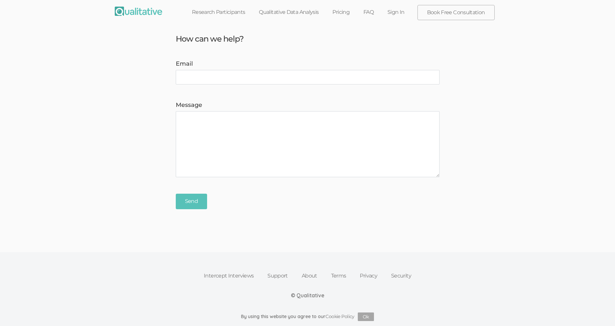
click at [399, 10] on link "Sign In" at bounding box center [395, 12] width 31 height 15
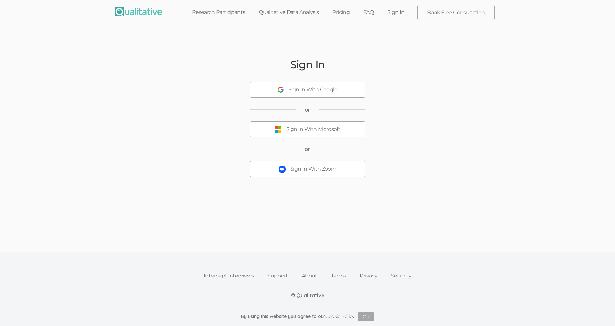
click at [321, 172] on div "Sign In With Zoom" at bounding box center [313, 169] width 46 height 8
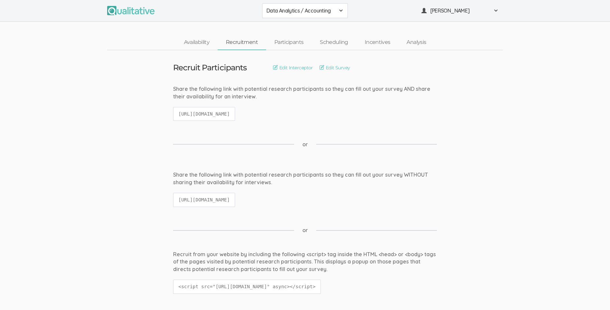
drag, startPoint x: 188, startPoint y: 115, endPoint x: 323, endPoint y: 113, distance: 135.8
click at [235, 113] on code "https://qualitative.io/screener/683632c8a65a03628ef4dac9" at bounding box center [204, 114] width 62 height 14
click at [332, 66] on link "Edit Survey" at bounding box center [334, 67] width 31 height 7
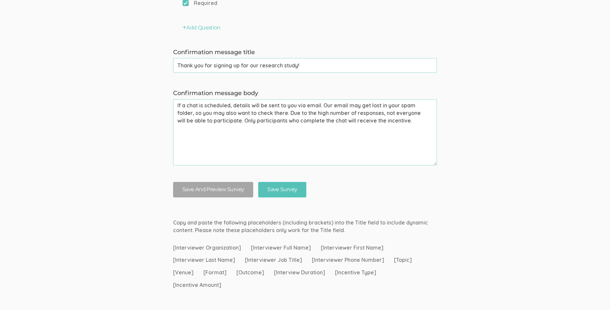
scroll to position [768, 0]
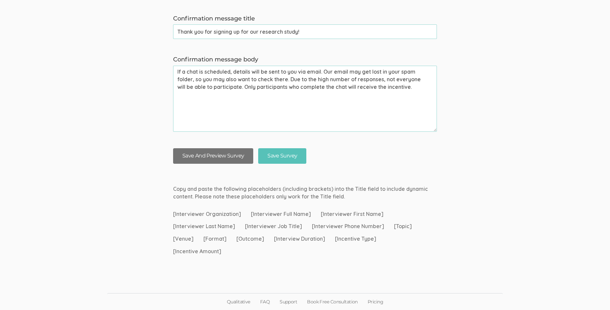
click at [227, 154] on button "Save And Preview Survey" at bounding box center [213, 155] width 80 height 15
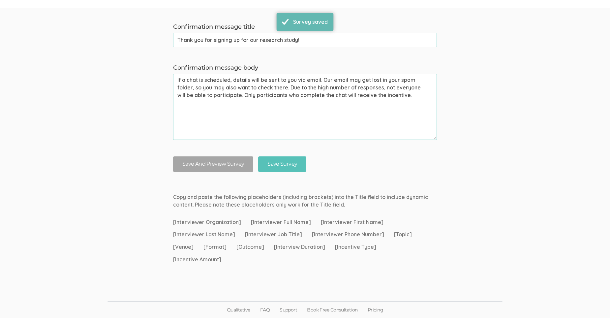
scroll to position [0, 0]
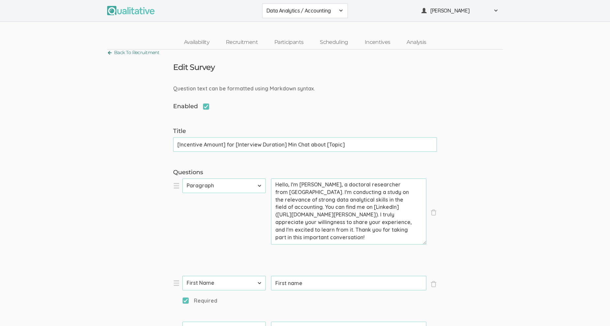
click at [109, 53] on link "Back To Recruitment" at bounding box center [133, 52] width 52 height 9
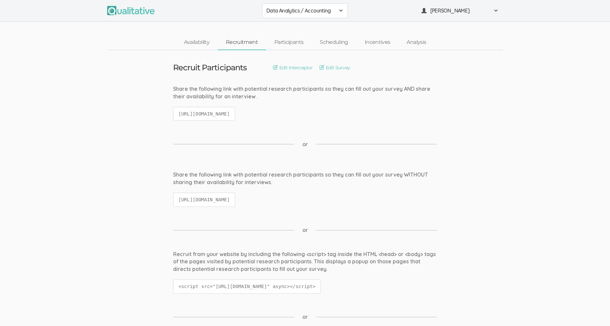
drag, startPoint x: 177, startPoint y: 113, endPoint x: 367, endPoint y: 113, distance: 189.5
click at [367, 113] on div "Share the following link with potential research participants so they can fill …" at bounding box center [305, 106] width 274 height 42
copy code "https://qualitative.io/screener/683632c8a65a03628ef4dac9"
click at [300, 42] on link "Participants" at bounding box center [288, 42] width 45 height 14
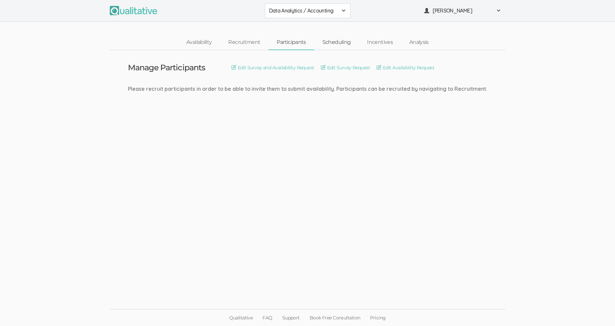
click at [339, 43] on link "Scheduling" at bounding box center [336, 42] width 45 height 14
click at [385, 44] on link "Incentives" at bounding box center [380, 42] width 42 height 14
click at [413, 41] on link "Analysis" at bounding box center [419, 42] width 36 height 14
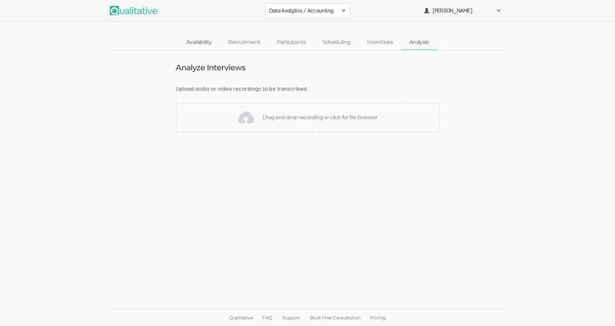
click at [201, 42] on link "Availability" at bounding box center [199, 42] width 42 height 14
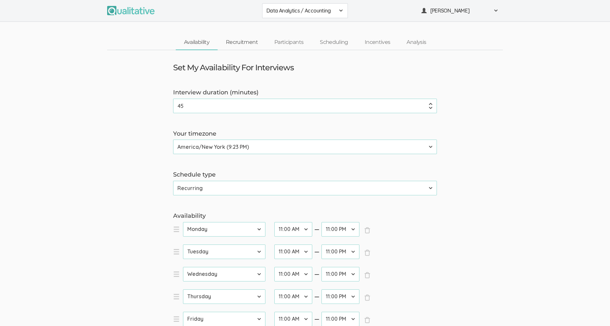
click at [240, 42] on link "Recruitment" at bounding box center [242, 42] width 48 height 14
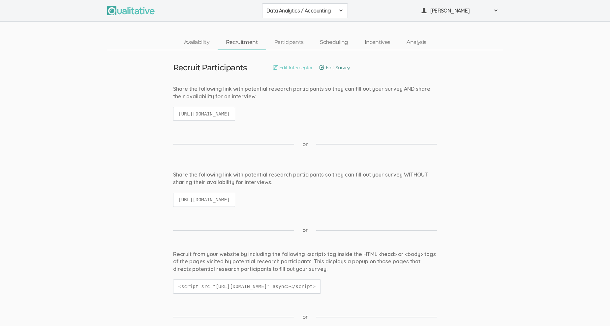
click at [330, 67] on link "Edit Survey" at bounding box center [334, 67] width 31 height 7
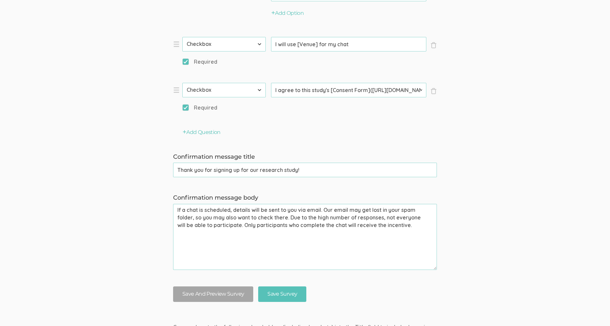
scroll to position [752, 0]
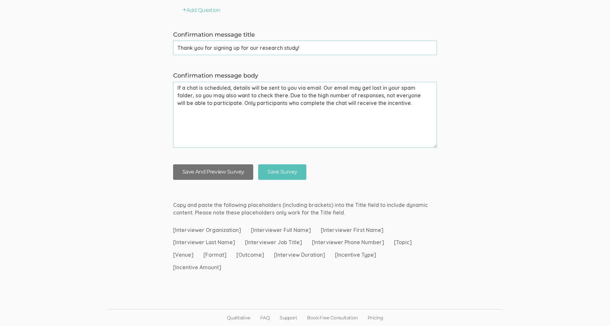
click at [219, 170] on button "Save And Preview Survey" at bounding box center [213, 171] width 80 height 15
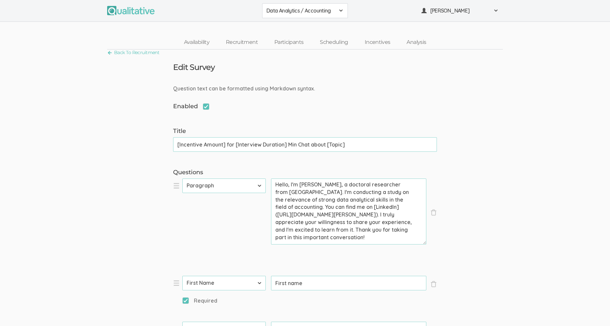
click at [339, 7] on div "Data Analytics / Accounting" at bounding box center [304, 11] width 77 height 8
click at [333, 25] on span "Data Analytics / Non-accounting" at bounding box center [304, 25] width 77 height 8
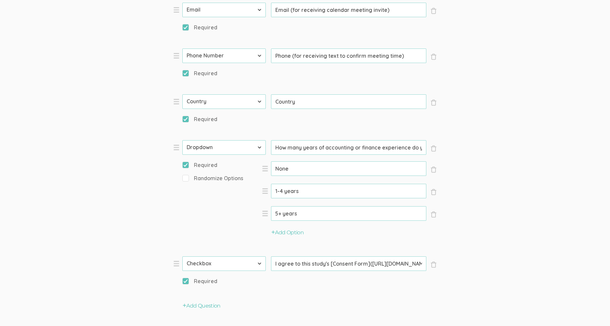
scroll to position [527, 0]
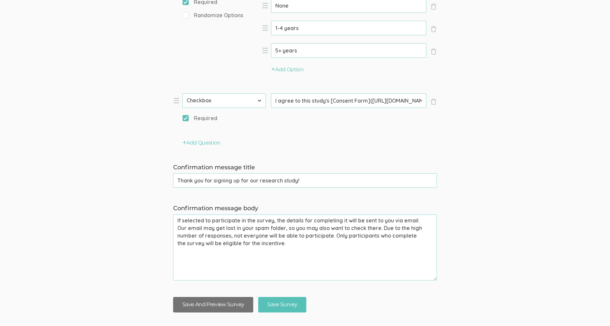
click at [231, 302] on button "Save And Preview Survey" at bounding box center [213, 304] width 80 height 15
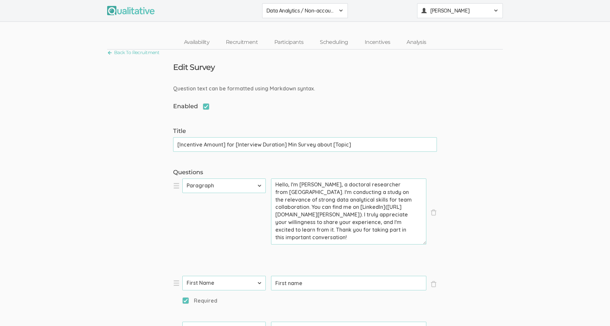
click at [496, 10] on span at bounding box center [495, 10] width 5 height 5
click at [452, 65] on link "Project Settings" at bounding box center [459, 65] width 85 height 14
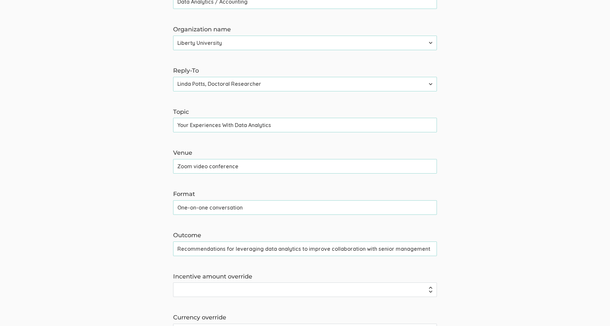
scroll to position [231, 0]
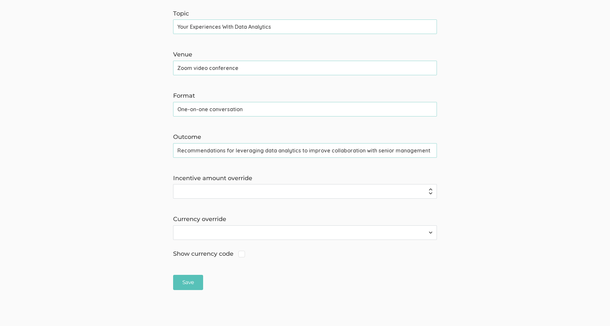
drag, startPoint x: 427, startPoint y: 149, endPoint x: 146, endPoint y: 159, distance: 281.0
click at [146, 159] on form "The name and job title of the user selected as Reply-To and the Organization Na…" at bounding box center [305, 72] width 610 height 435
paste input "Better strategies for leveraging data analytics to convince you"
type input "Better strategies for leveraging data analytics to convince your management."
click at [459, 124] on form "The name and job title of the user selected as Reply-To and the Organization Na…" at bounding box center [305, 72] width 610 height 435
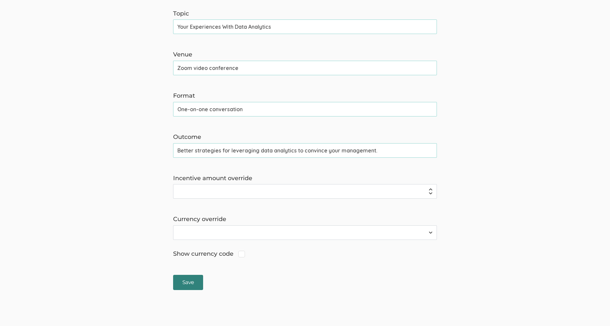
click at [194, 282] on input "Save" at bounding box center [188, 282] width 30 height 15
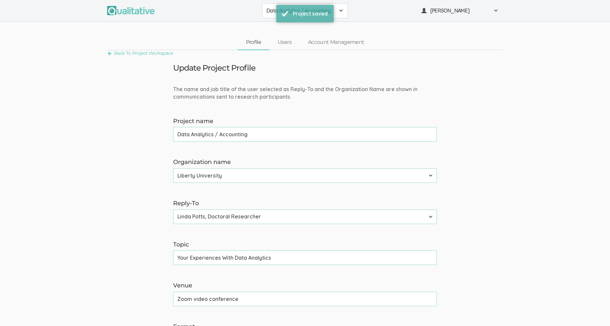
click at [375, 146] on form "The name and job title of the user selected as Reply-To and the Organization Na…" at bounding box center [305, 302] width 610 height 435
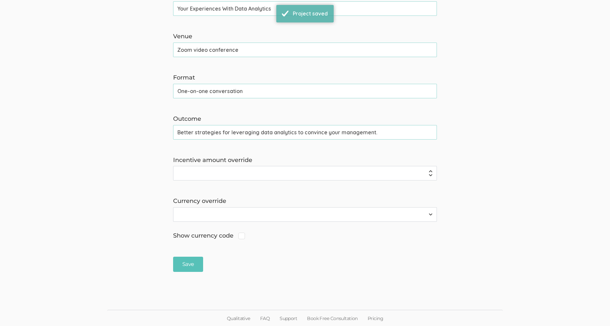
scroll to position [250, 0]
click at [379, 130] on input "Better strategies for leveraging data analytics to convince your management." at bounding box center [305, 131] width 264 height 15
type input "Better strategies for leveraging data analytics to convince your management"
click at [188, 264] on input "Save" at bounding box center [188, 263] width 30 height 15
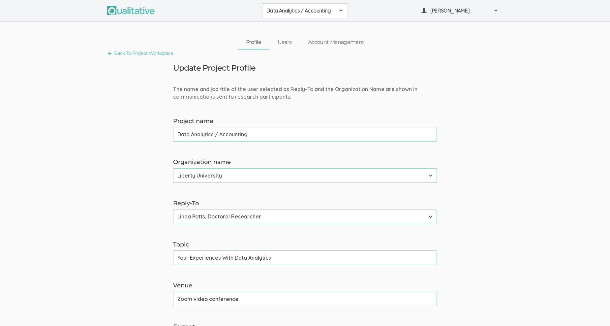
click at [337, 8] on div "Data Analytics / Accounting" at bounding box center [304, 11] width 77 height 8
click at [334, 26] on span "Data Analytics / Non-accounting" at bounding box center [304, 25] width 77 height 8
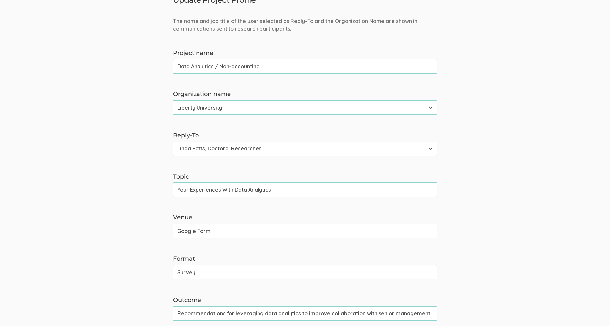
scroll to position [132, 0]
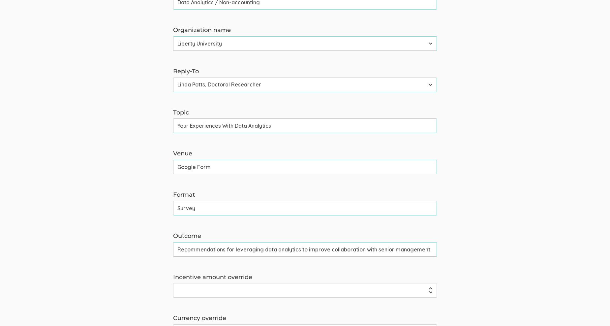
drag, startPoint x: 431, startPoint y: 251, endPoint x: 148, endPoint y: 266, distance: 283.6
click at [148, 266] on form "The name and job title of the user selected as Reply-To and the Organization Na…" at bounding box center [305, 171] width 610 height 435
paste input "Better strategies for leveraging data analytics to convince you"
type input "Better strategies for leveraging data analytics to convince your management"
click at [544, 236] on form "The name and job title of the user selected as Reply-To and the Organization Na…" at bounding box center [305, 171] width 610 height 435
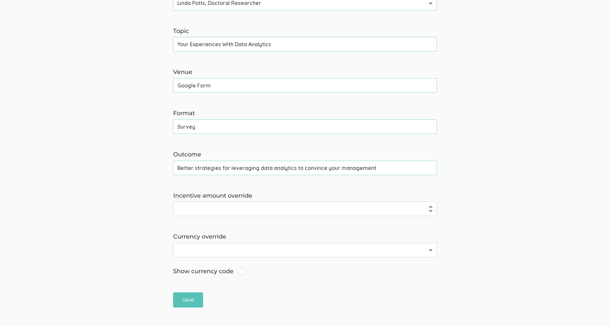
scroll to position [231, 0]
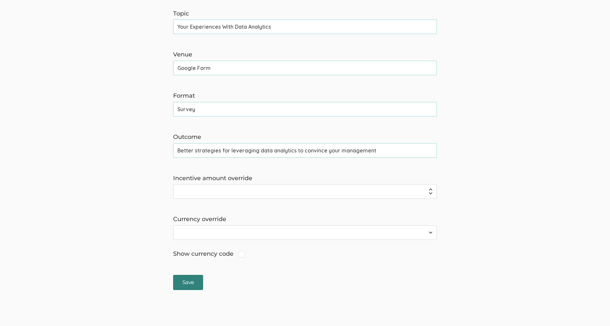
click at [193, 281] on input "Save" at bounding box center [188, 282] width 30 height 15
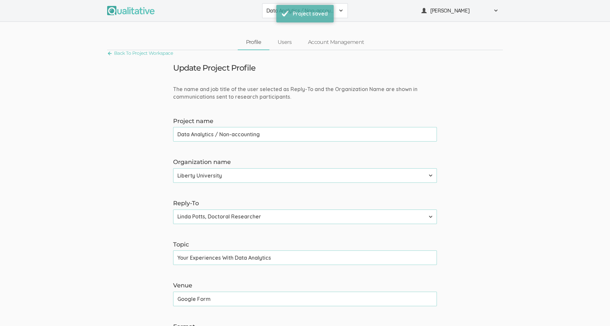
click at [340, 7] on div "Data Analytics / Non-accounting" at bounding box center [304, 11] width 77 height 8
click at [331, 42] on span "Data Analytics / Sr Management" at bounding box center [304, 41] width 77 height 8
click at [514, 160] on form "The name and job title of the user selected as Reply-To and the Organization Na…" at bounding box center [305, 302] width 610 height 435
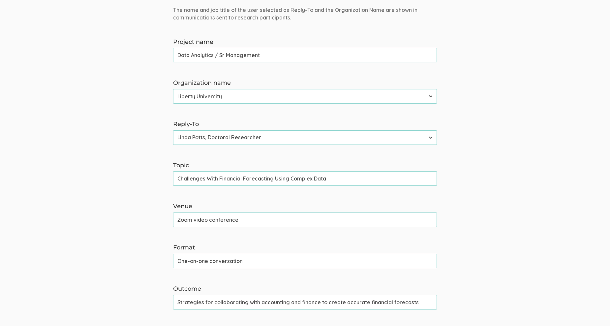
scroll to position [132, 0]
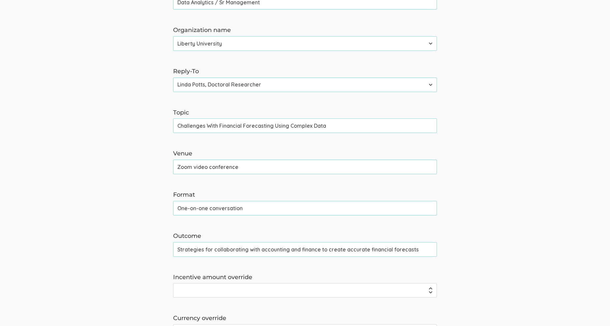
click at [486, 196] on form "The name and job title of the user selected as Reply-To and the Organization Na…" at bounding box center [305, 171] width 610 height 435
click at [177, 248] on input "Strategies for collaborating with accounting and finance to create accurate fin…" at bounding box center [305, 249] width 264 height 15
type input "Better strategies for collaborating with accounting and finance to create accur…"
click at [473, 224] on form "The name and job title of the user selected as Reply-To and the Organization Na…" at bounding box center [305, 171] width 610 height 435
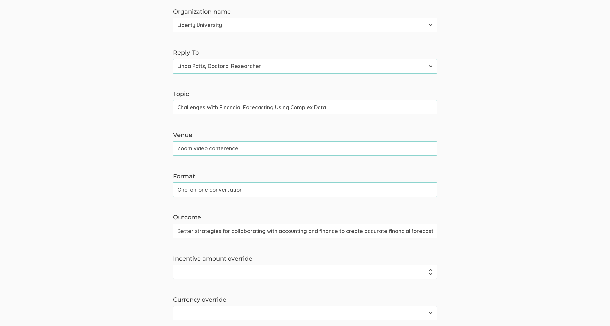
scroll to position [198, 0]
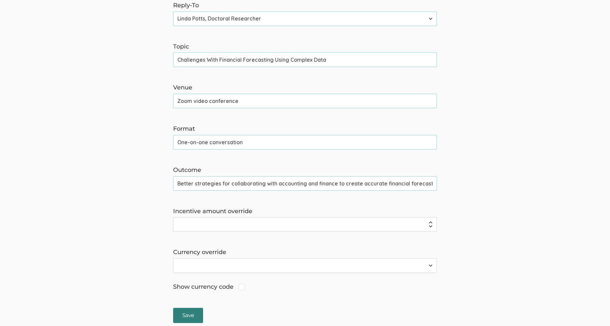
click at [196, 315] on input "Save" at bounding box center [188, 315] width 30 height 15
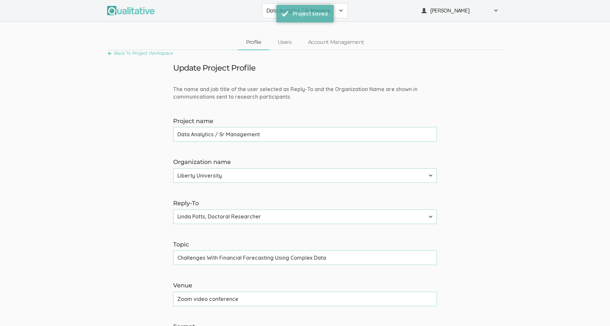
click at [548, 203] on form "The name and job title of the user selected as Reply-To and the Organization Na…" at bounding box center [305, 302] width 610 height 435
click at [109, 53] on link "Back To Project Workspace" at bounding box center [140, 53] width 66 height 9
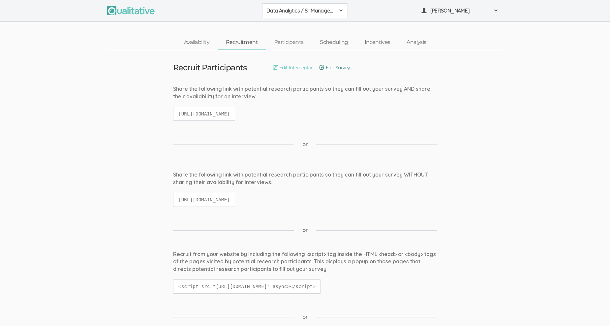
click at [337, 69] on link "Edit Survey" at bounding box center [334, 67] width 31 height 7
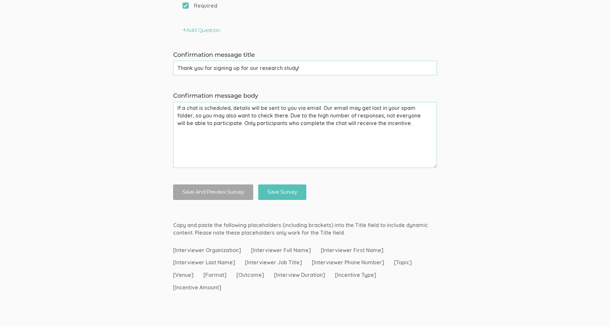
scroll to position [773, 0]
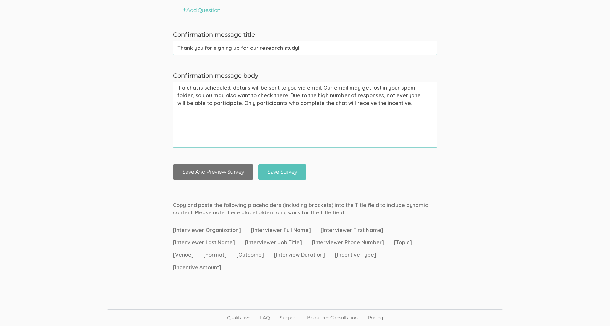
click at [229, 171] on button "Save And Preview Survey" at bounding box center [213, 171] width 80 height 15
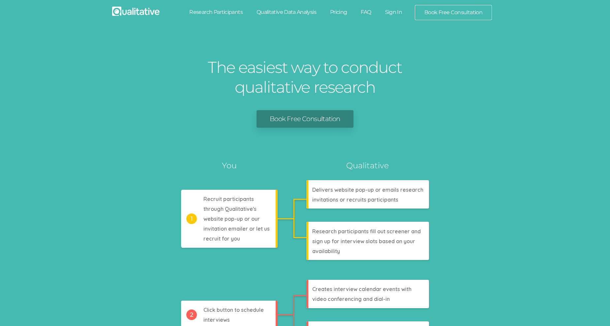
click at [569, 70] on div "The easiest way to conduct qualitative research Book Free Consultation Analyzes…" at bounding box center [305, 291] width 610 height 526
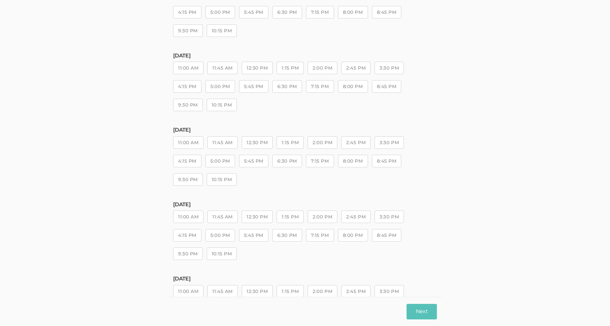
scroll to position [99, 0]
click at [425, 312] on button "Next" at bounding box center [421, 311] width 30 height 15
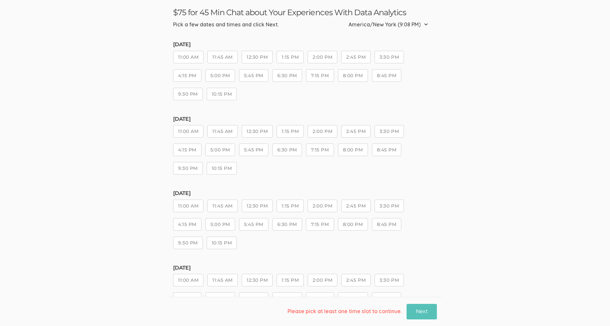
click at [193, 58] on button "11:00 AM" at bounding box center [188, 57] width 30 height 13
click at [429, 310] on button "Next" at bounding box center [421, 311] width 30 height 15
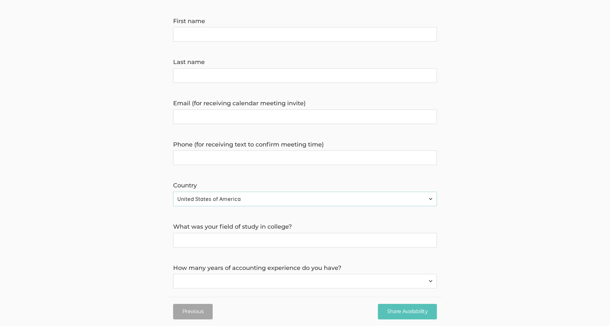
scroll to position [145, 0]
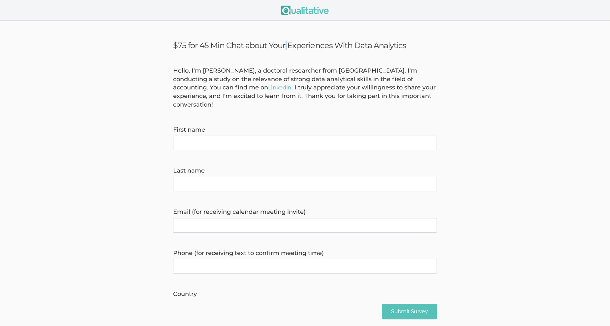
click at [206, 44] on h3 "$75 for 45 Min Chat about Your Experiences With Data Analytics" at bounding box center [305, 46] width 264 height 10
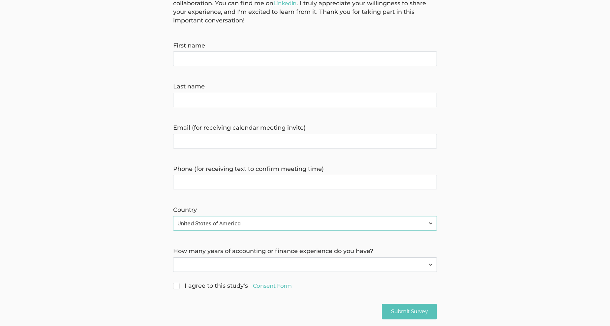
scroll to position [87, 0]
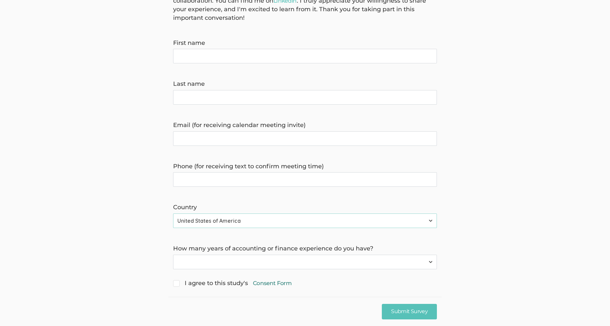
click at [278, 279] on link "Consent Form" at bounding box center [272, 283] width 39 height 8
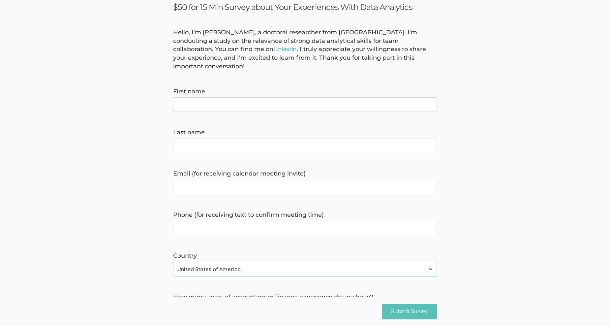
scroll to position [0, 0]
